Goal: Find specific page/section: Find specific page/section

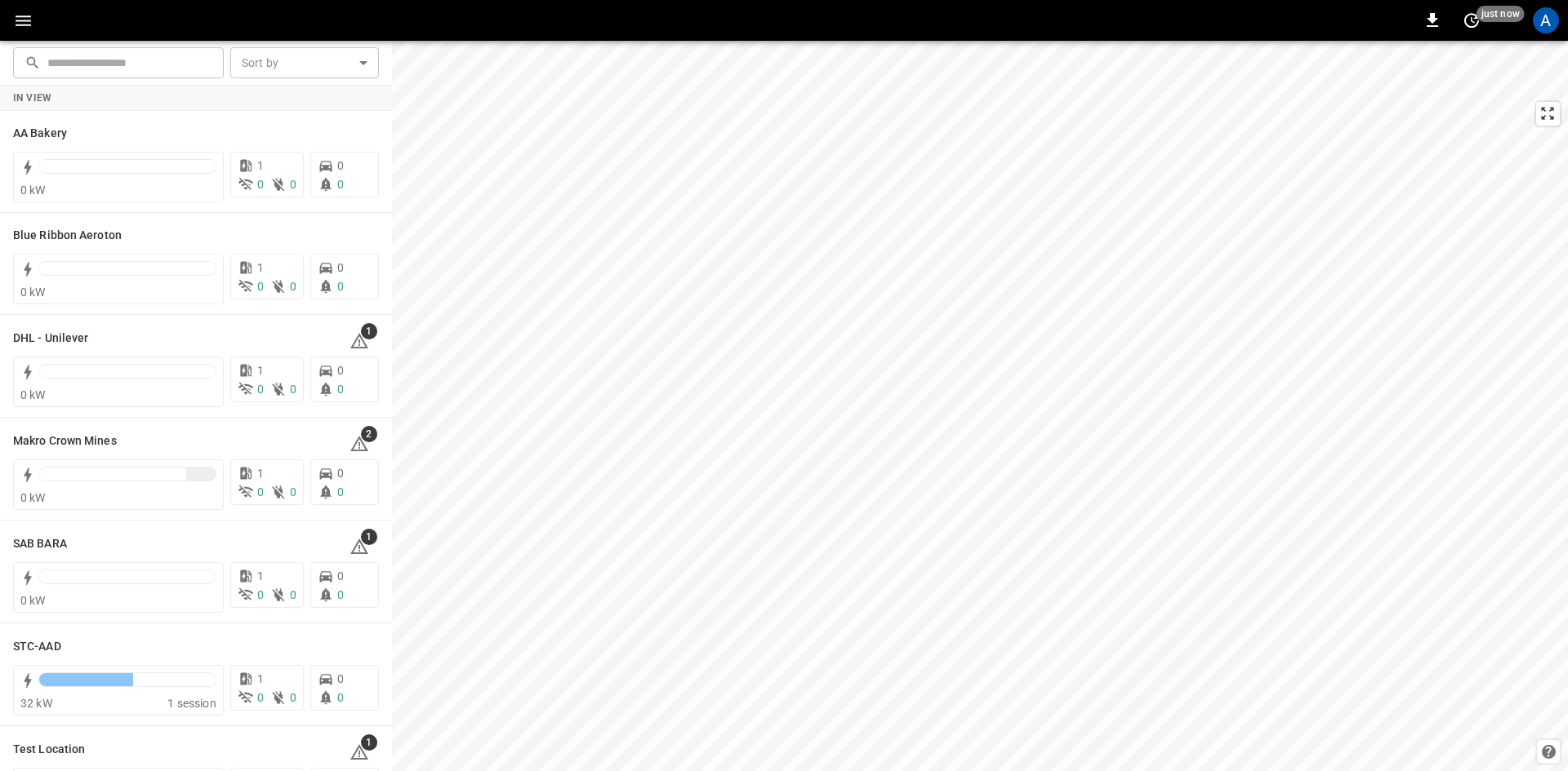
click at [1540, 37] on div "0 just now A" at bounding box center [784, 20] width 1568 height 41
click at [1546, 28] on div "A" at bounding box center [1546, 20] width 26 height 26
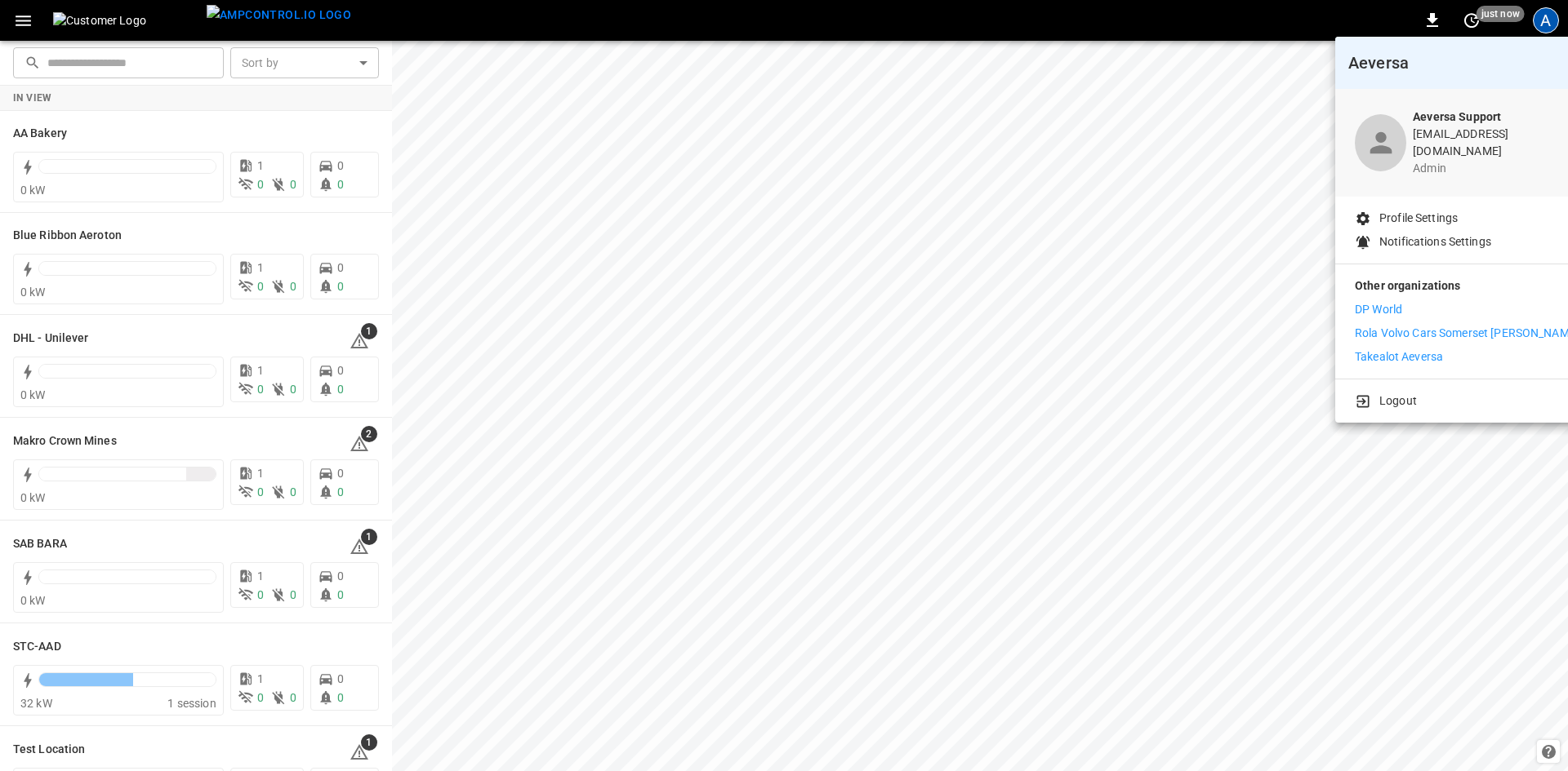
click at [1391, 348] on p "Takealot Aeversa" at bounding box center [1399, 357] width 88 height 18
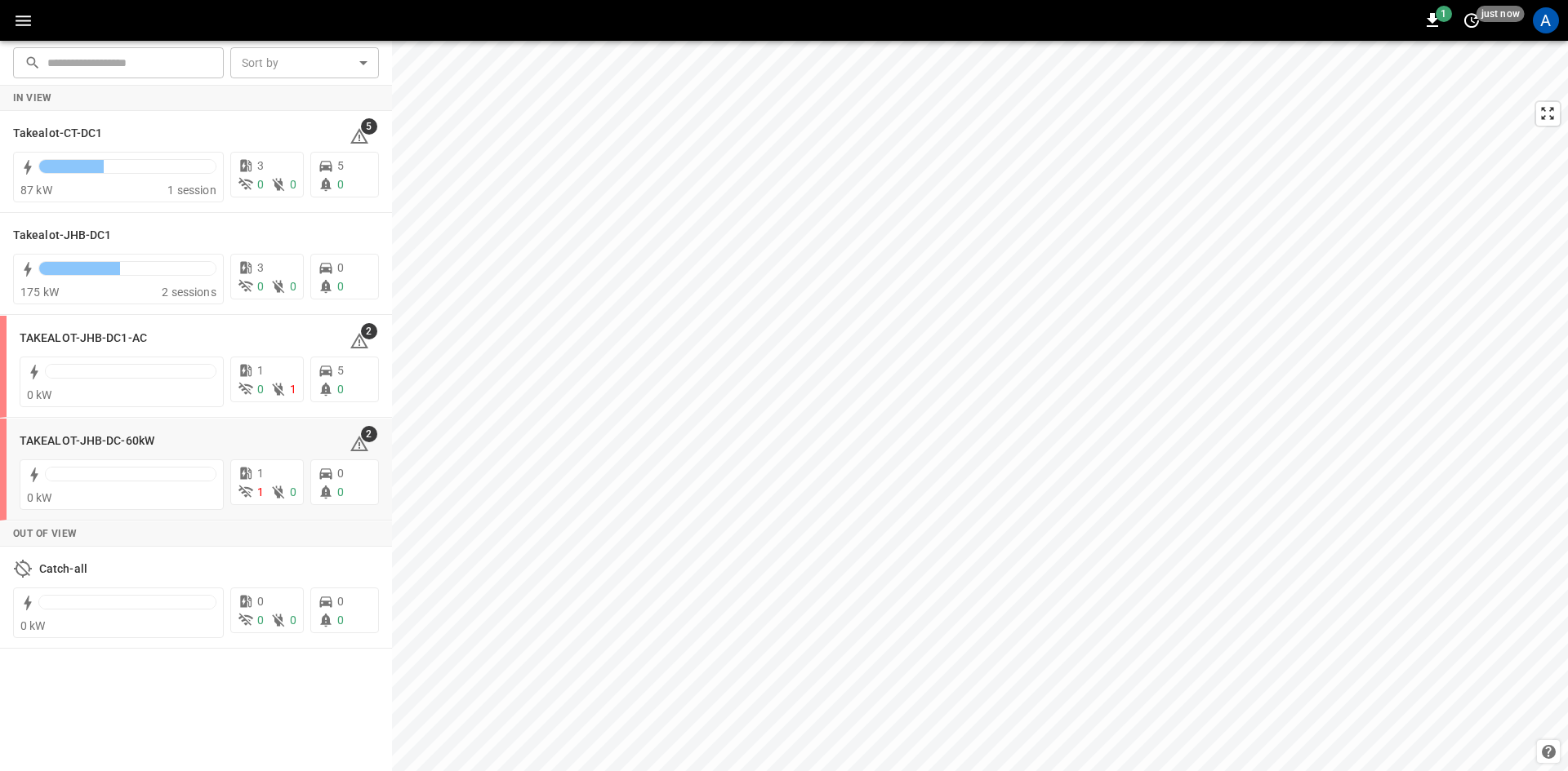
click at [77, 441] on h6 "TAKEALOT-JHB-DC-60kW" at bounding box center [87, 441] width 135 height 18
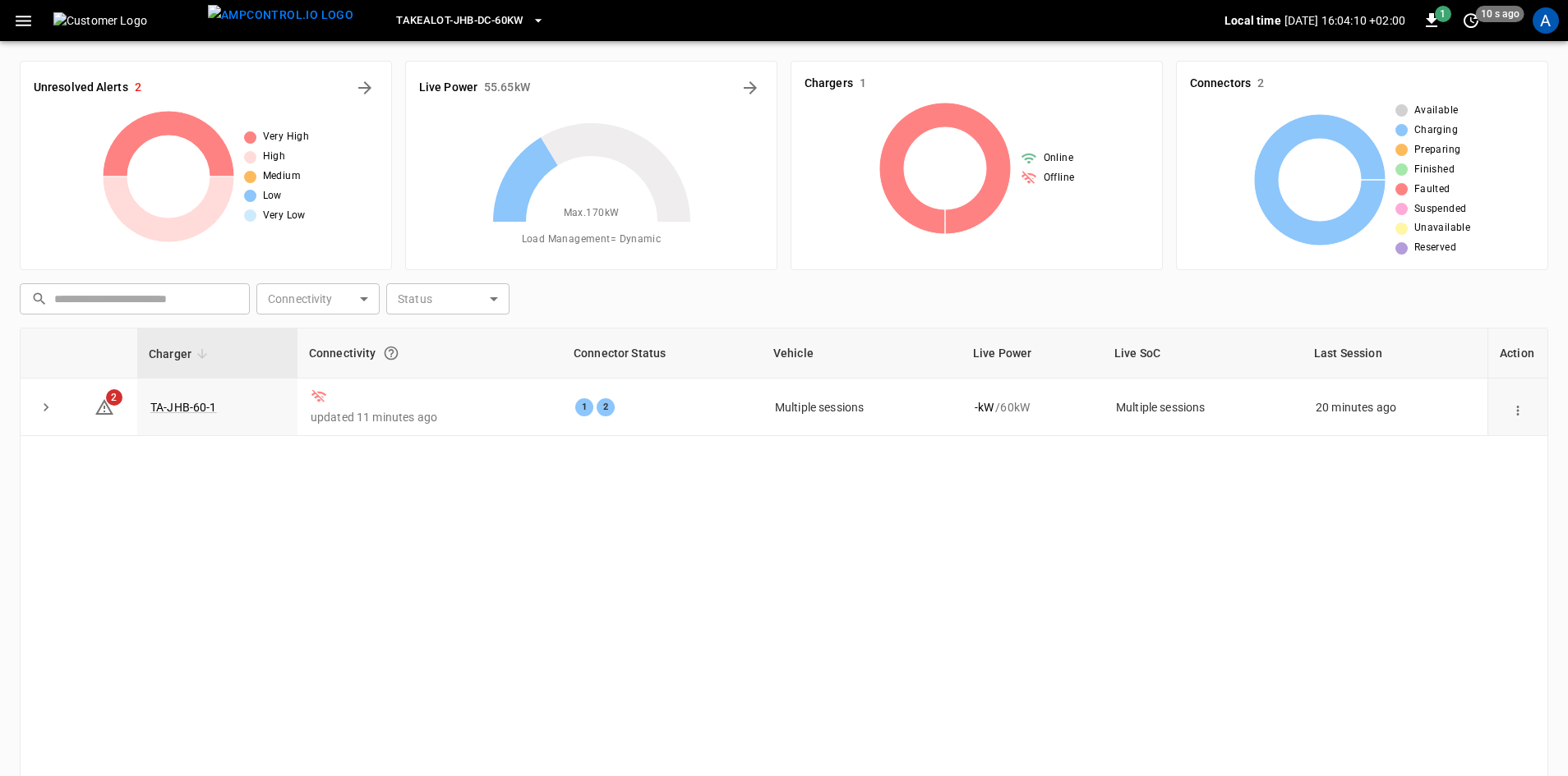
click at [201, 404] on link "TA-JHB-60-1" at bounding box center [184, 407] width 67 height 13
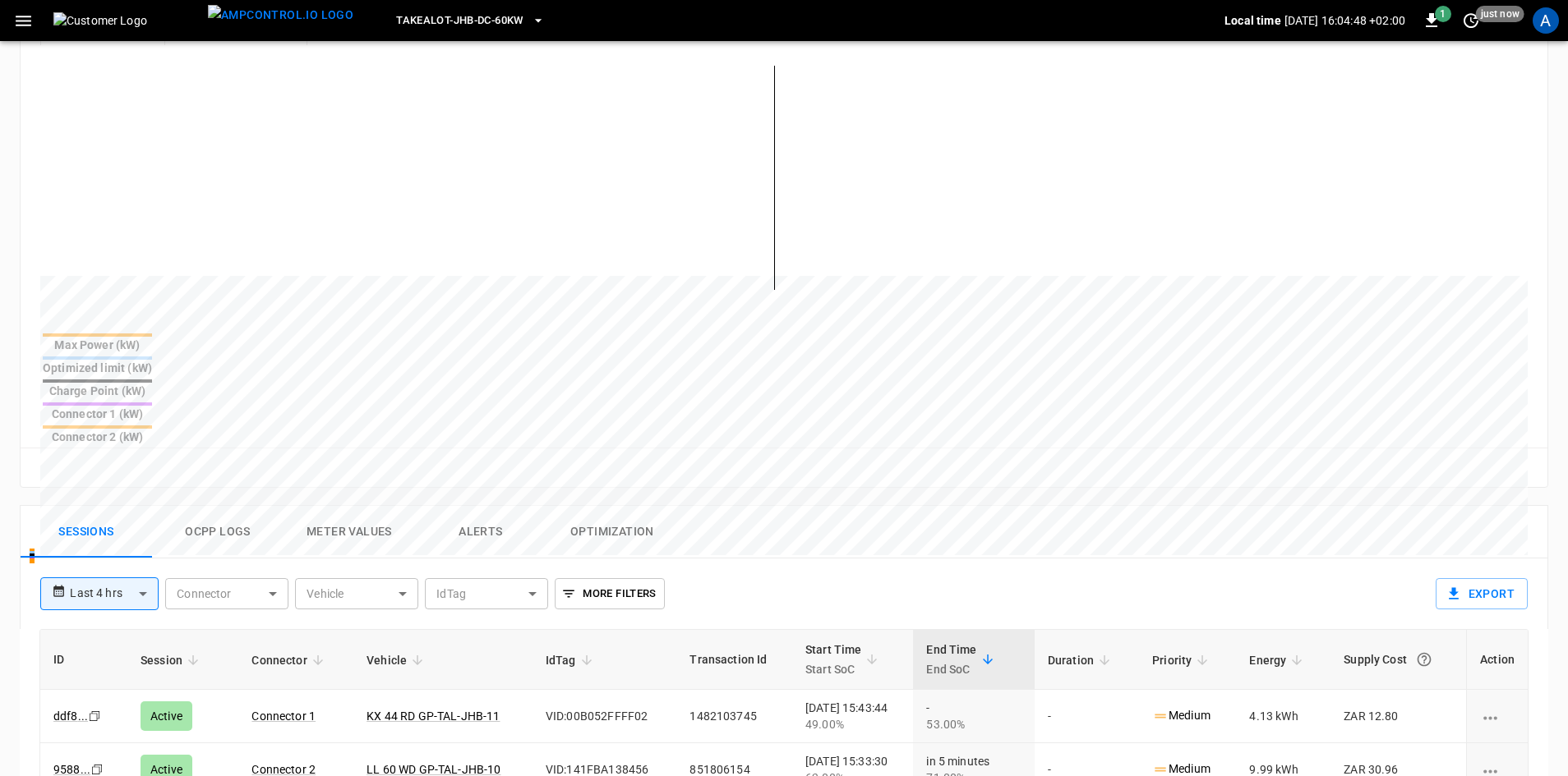
scroll to position [411, 0]
